Goal: Check status: Check status

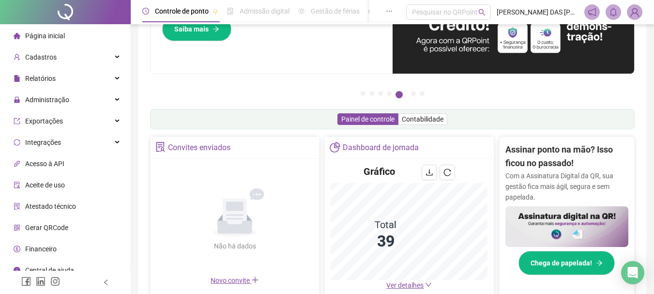
scroll to position [194, 0]
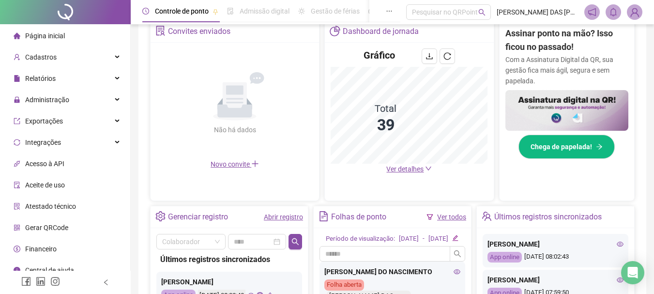
click at [272, 218] on link "Abrir registro" at bounding box center [283, 217] width 39 height 8
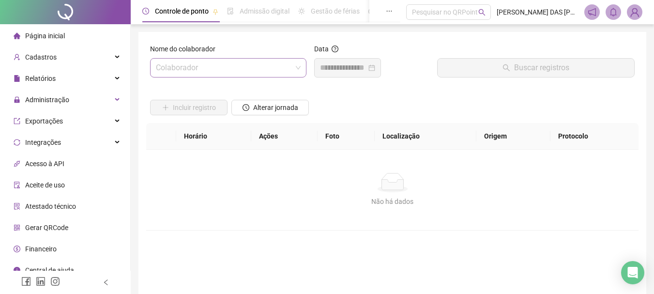
click at [241, 63] on input "search" at bounding box center [224, 68] width 136 height 18
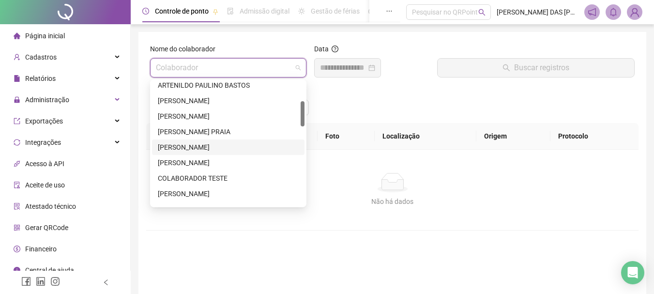
scroll to position [194, 0]
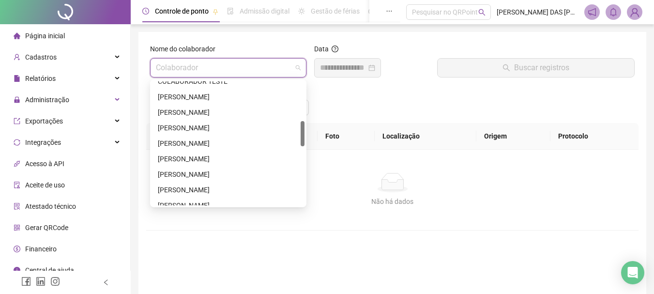
click at [210, 143] on div "[PERSON_NAME]" at bounding box center [228, 143] width 141 height 11
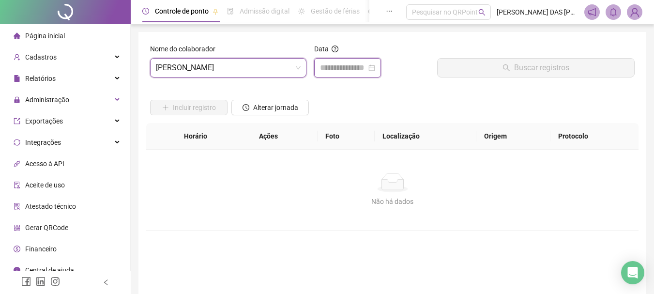
click at [342, 69] on input at bounding box center [343, 68] width 46 height 12
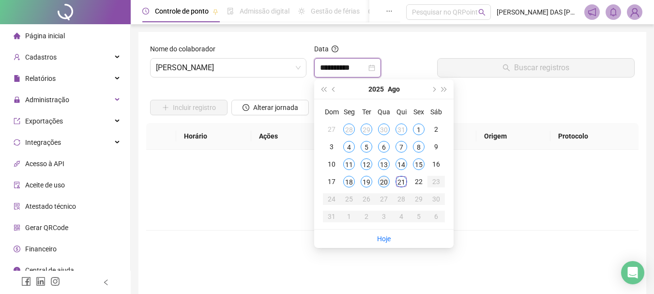
type input "**********"
click at [403, 183] on div "21" at bounding box center [401, 182] width 12 height 12
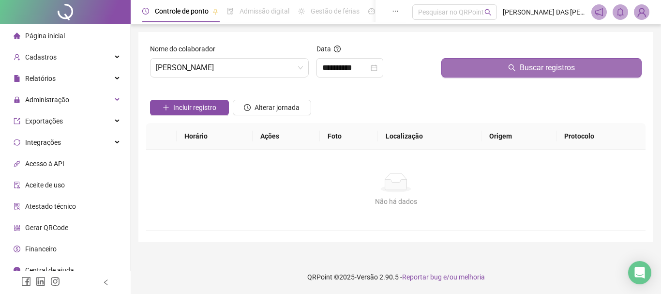
click at [550, 67] on span "Buscar registros" at bounding box center [547, 68] width 55 height 12
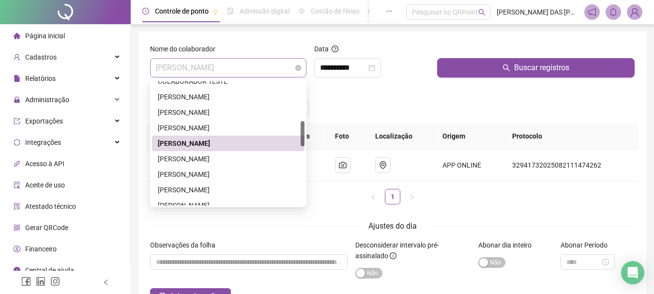
click at [270, 71] on span "[PERSON_NAME]" at bounding box center [228, 68] width 145 height 18
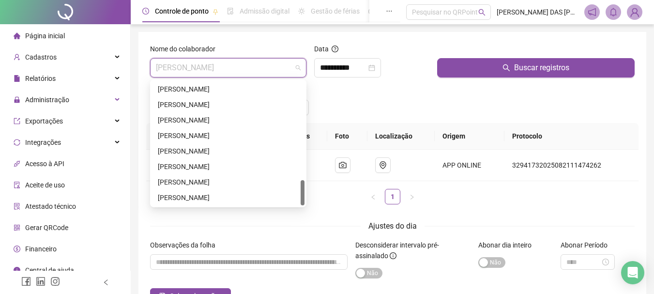
scroll to position [48, 0]
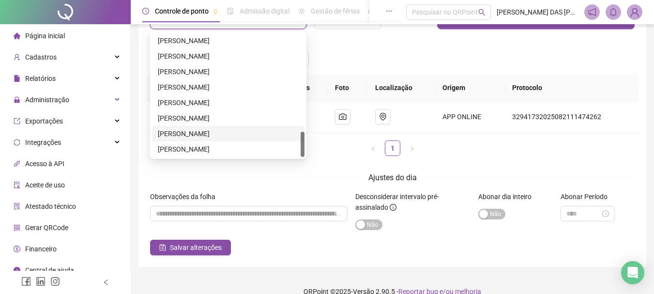
click at [220, 135] on div "[PERSON_NAME]" at bounding box center [228, 133] width 141 height 11
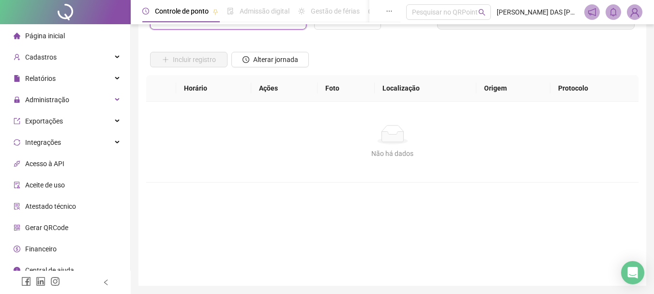
scroll to position [0, 0]
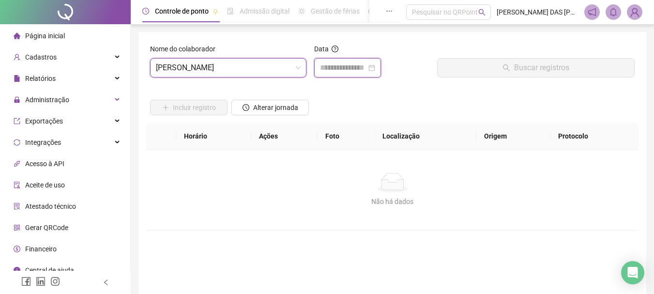
click at [359, 65] on input at bounding box center [343, 68] width 46 height 12
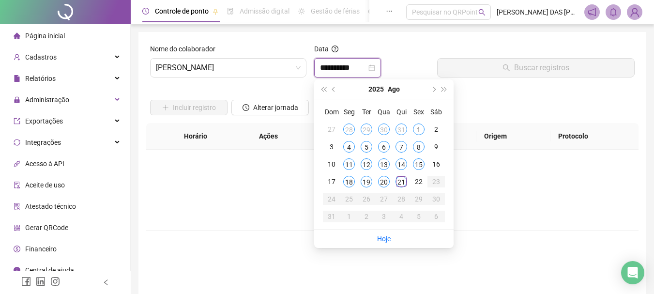
type input "**********"
click at [256, 69] on span "[PERSON_NAME]" at bounding box center [228, 68] width 145 height 18
